Goal: Transaction & Acquisition: Download file/media

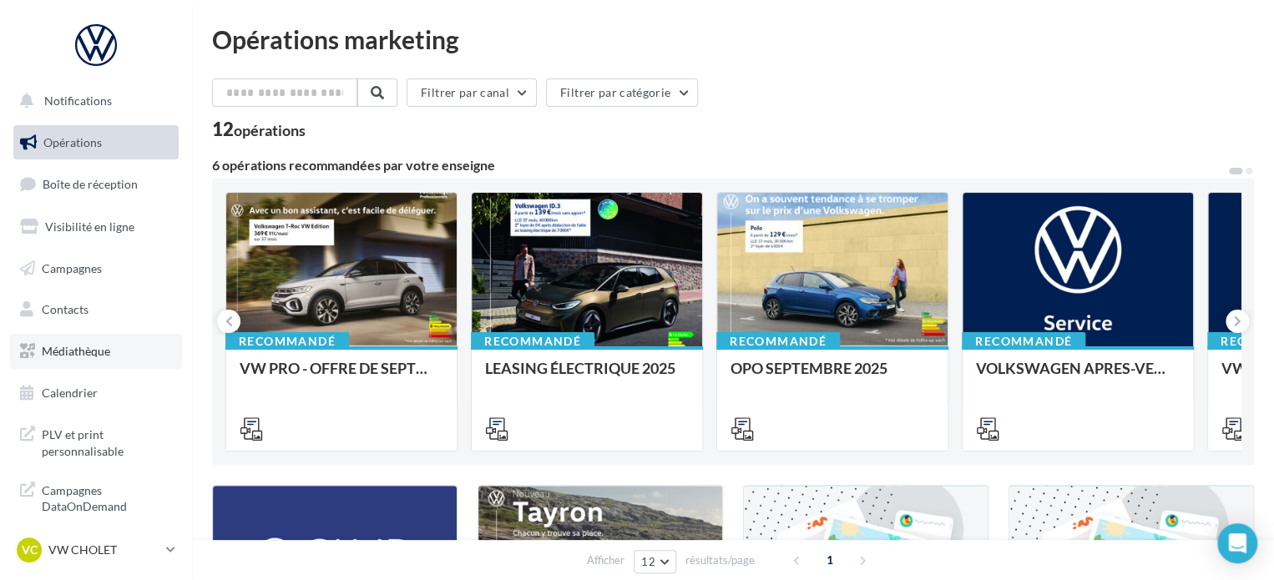
click at [123, 354] on link "Médiathèque" at bounding box center [96, 351] width 172 height 35
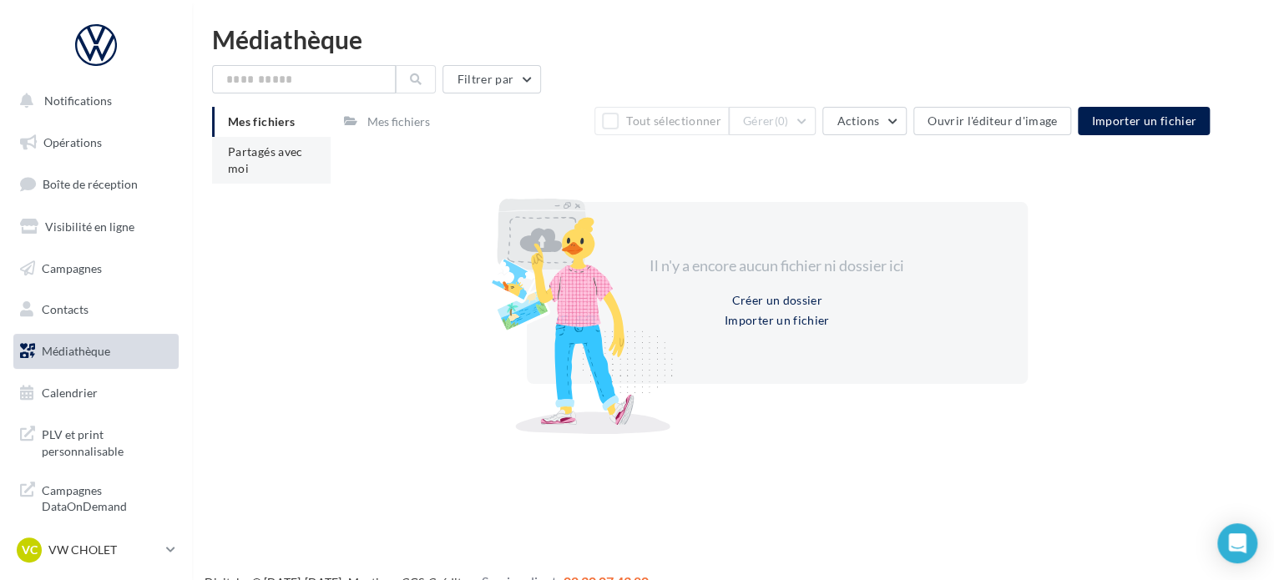
click at [280, 149] on span "Partagés avec moi" at bounding box center [265, 159] width 75 height 31
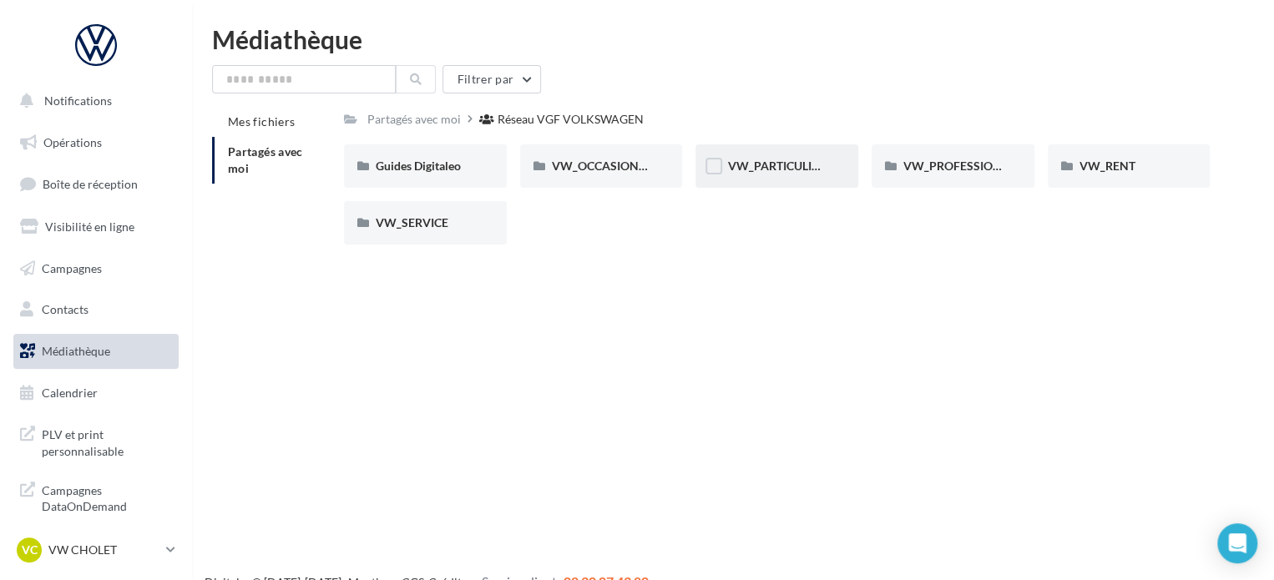
click at [795, 175] on div "VW_PARTICULIERS" at bounding box center [776, 165] width 163 height 43
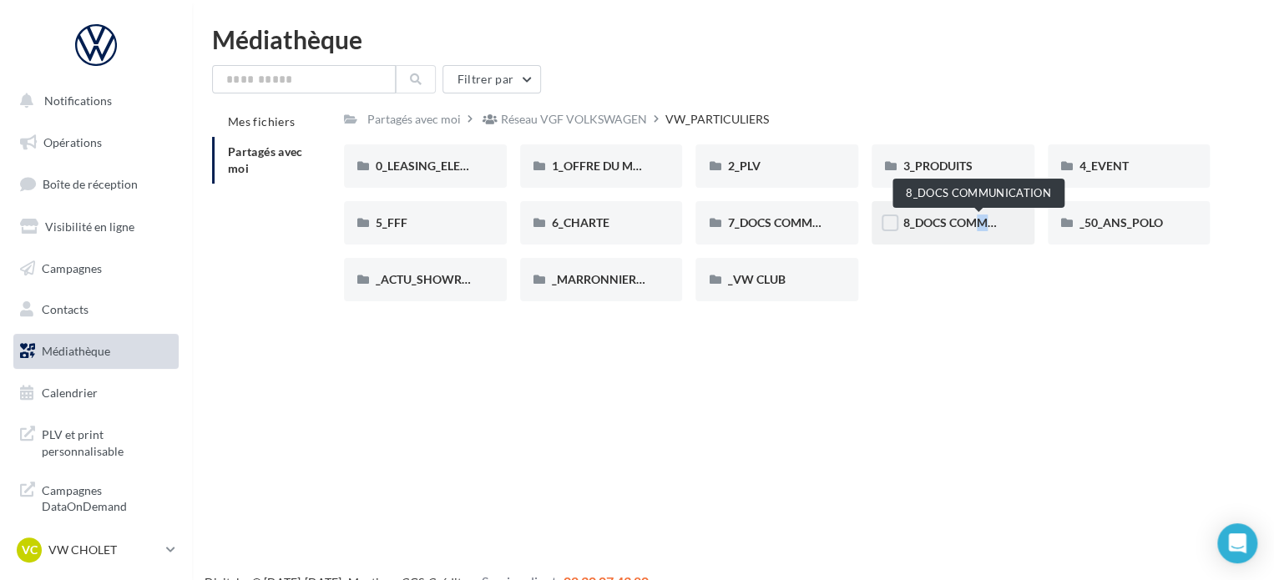
click at [965, 226] on span "8_DOCS COMMUNICATION" at bounding box center [977, 222] width 149 height 14
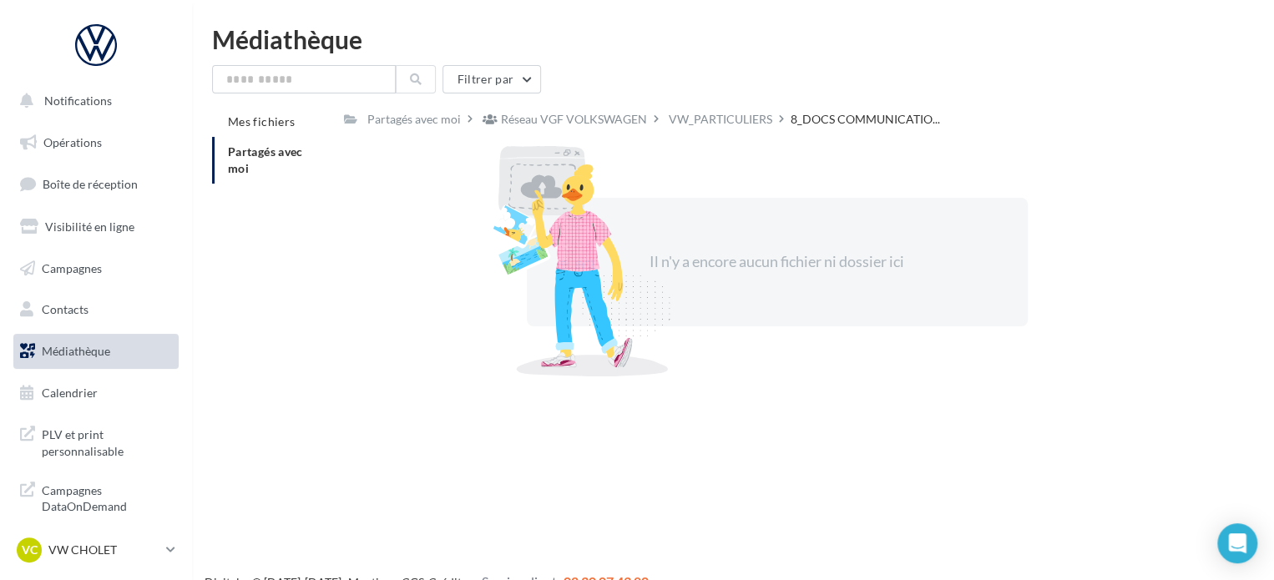
click at [772, 114] on div "VW_PARTICULIERS" at bounding box center [721, 119] width 104 height 17
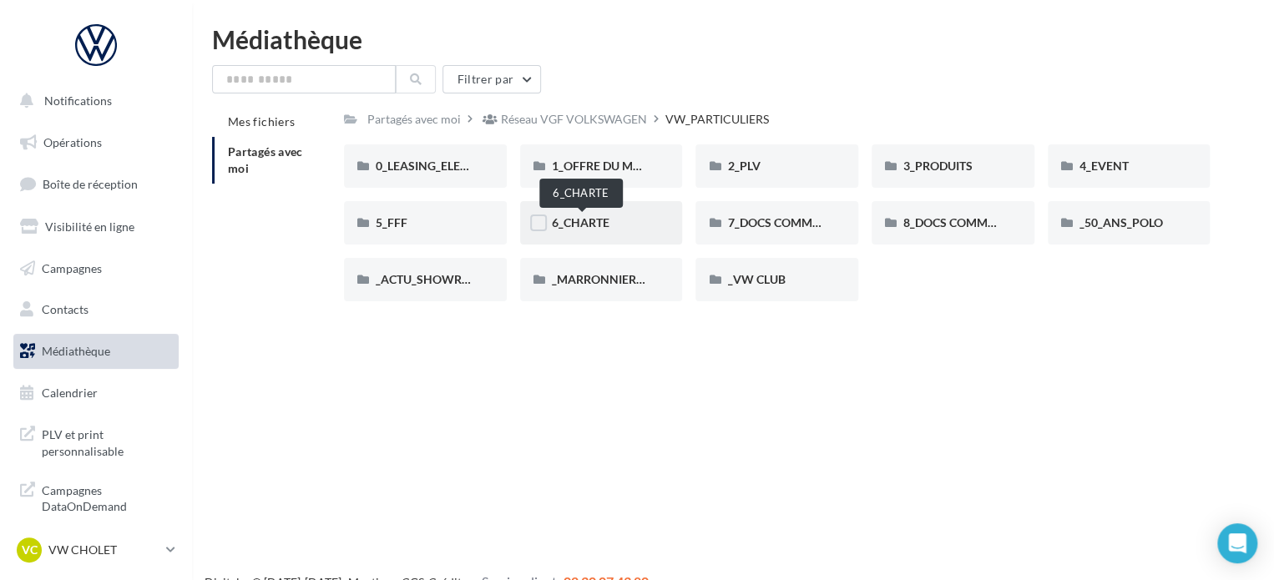
click at [569, 224] on span "6_CHARTE" at bounding box center [581, 222] width 58 height 14
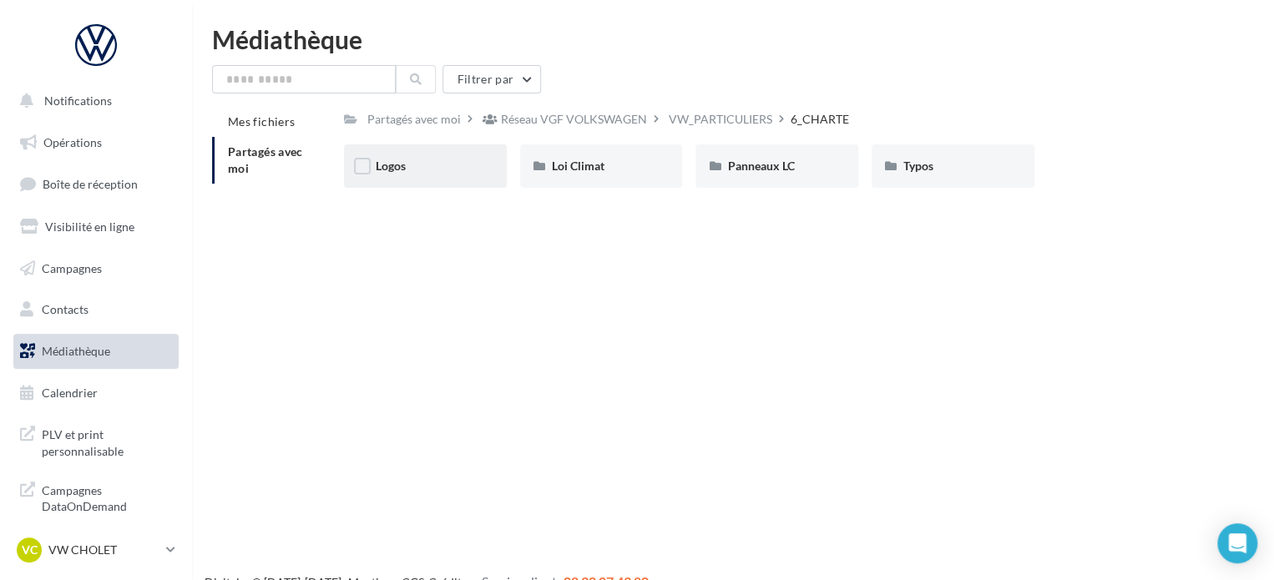
click at [460, 176] on div "Logos" at bounding box center [425, 165] width 163 height 43
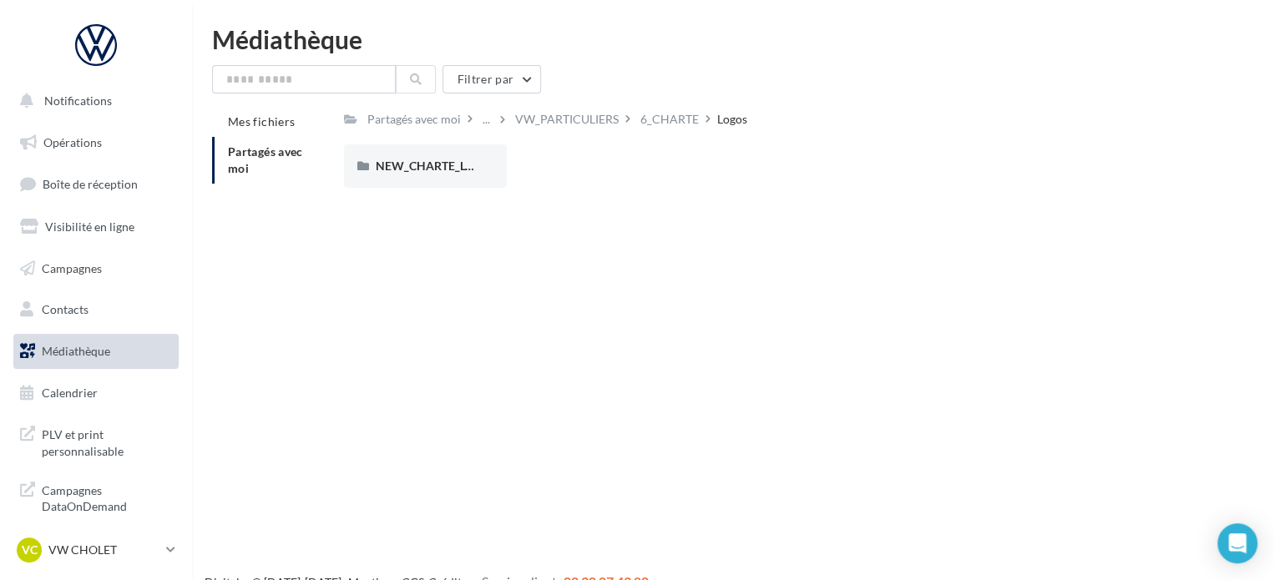
click at [460, 176] on div "NEW_CHARTE_LOGOS" at bounding box center [425, 165] width 163 height 43
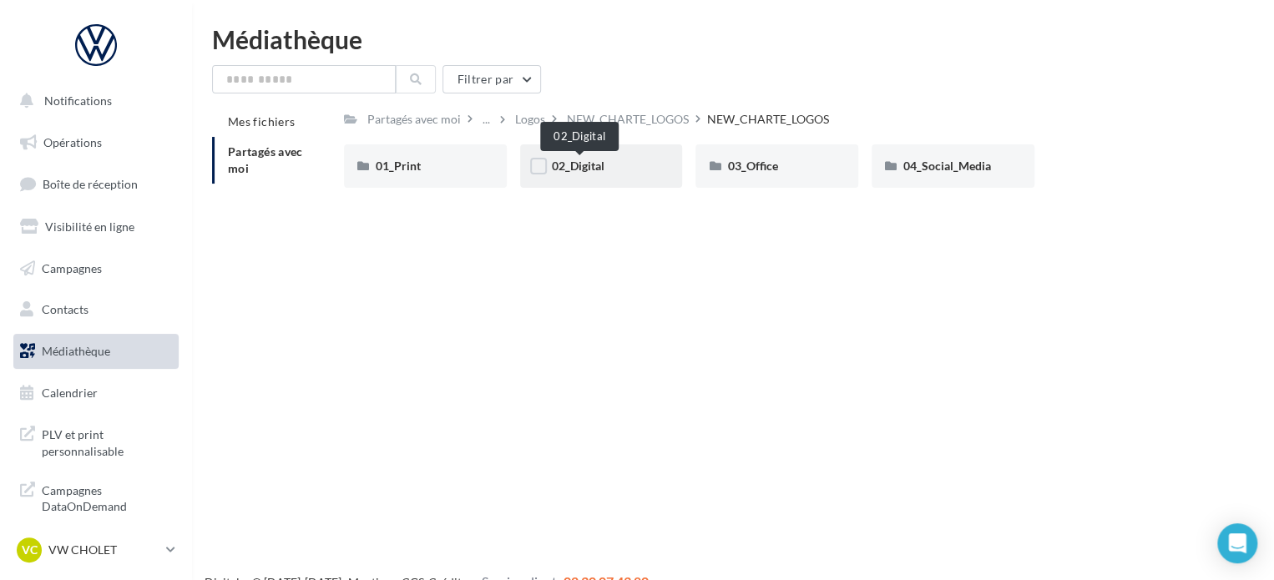
click at [590, 166] on span "02_Digital" at bounding box center [578, 166] width 53 height 14
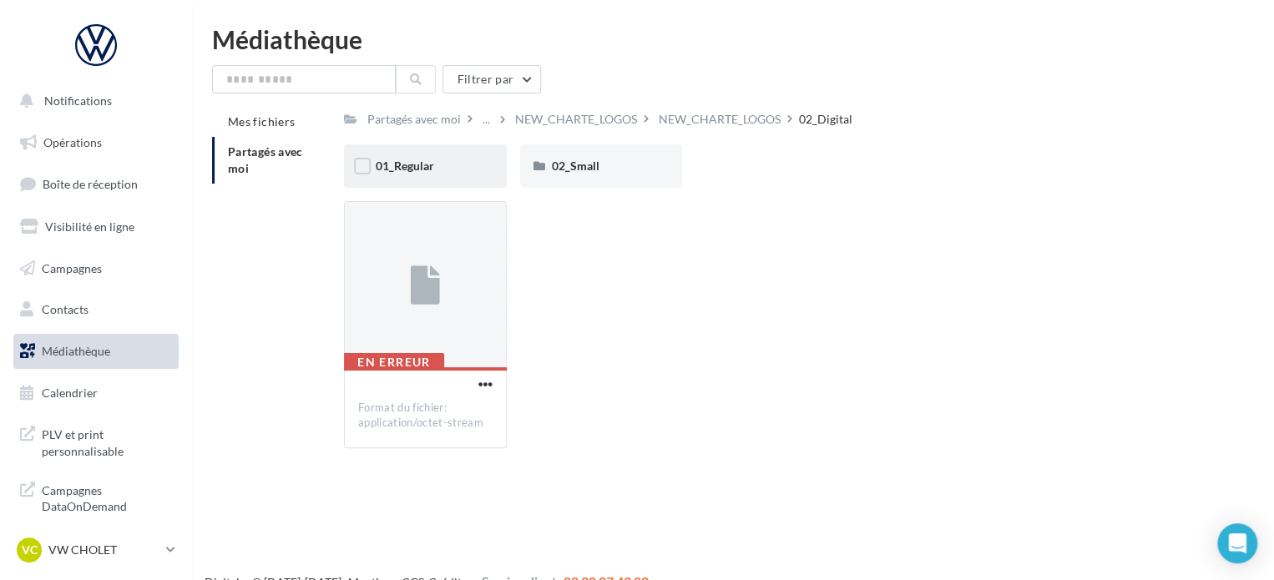
click at [412, 153] on div "01_Regular" at bounding box center [425, 165] width 163 height 43
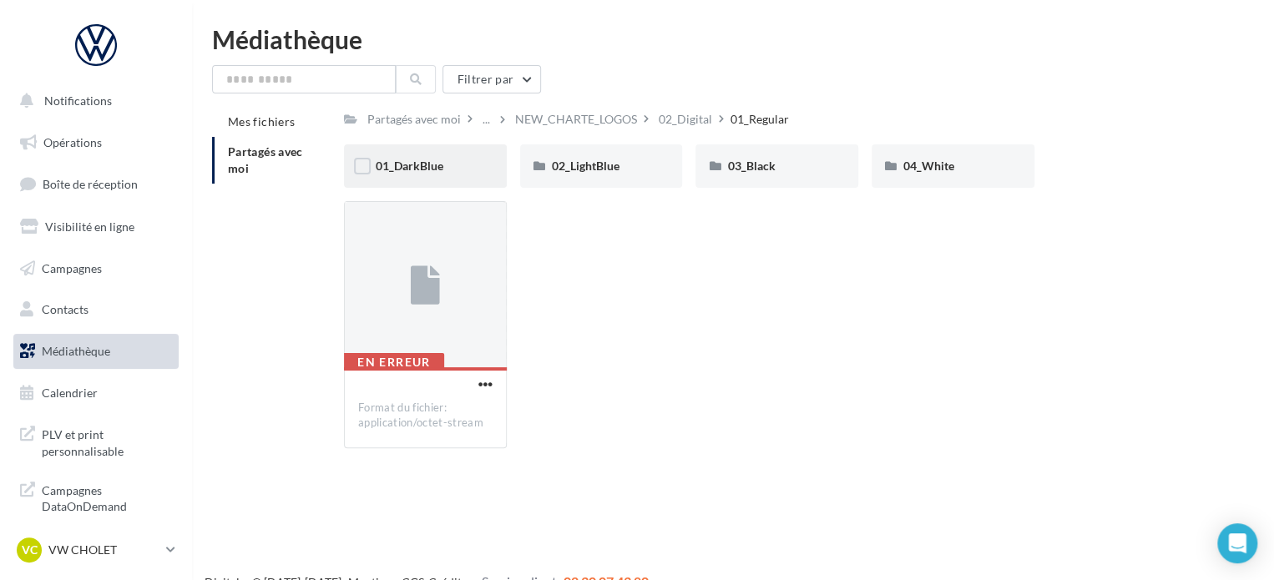
click at [457, 166] on div "01_DarkBlue" at bounding box center [425, 166] width 99 height 17
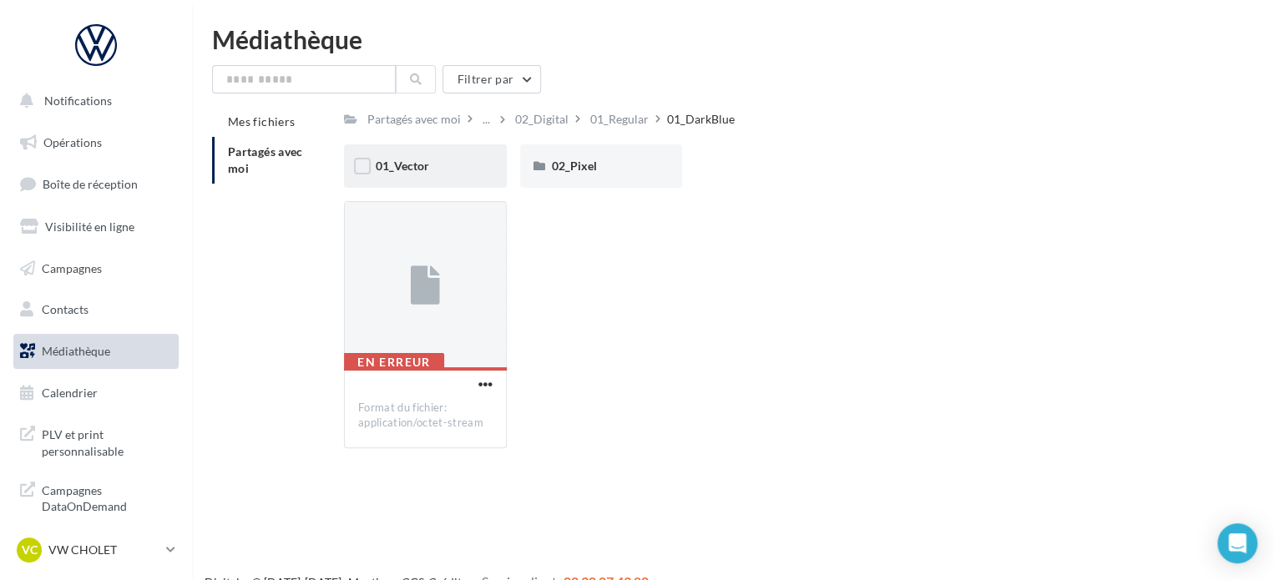
click at [451, 163] on div "01_Vector" at bounding box center [425, 166] width 99 height 17
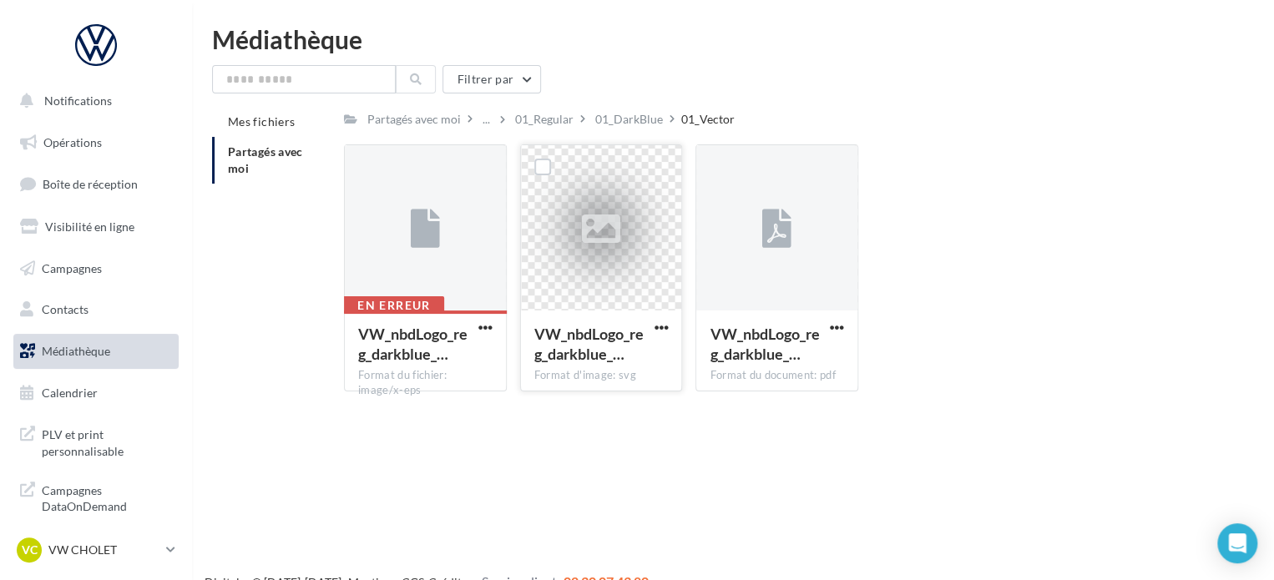
click at [588, 203] on div at bounding box center [601, 229] width 38 height 55
click at [589, 203] on div at bounding box center [601, 229] width 38 height 55
click at [658, 331] on span "button" at bounding box center [661, 328] width 14 height 14
click at [622, 348] on button "Télécharger" at bounding box center [587, 360] width 167 height 43
